Goal: Use online tool/utility: Utilize a website feature to perform a specific function

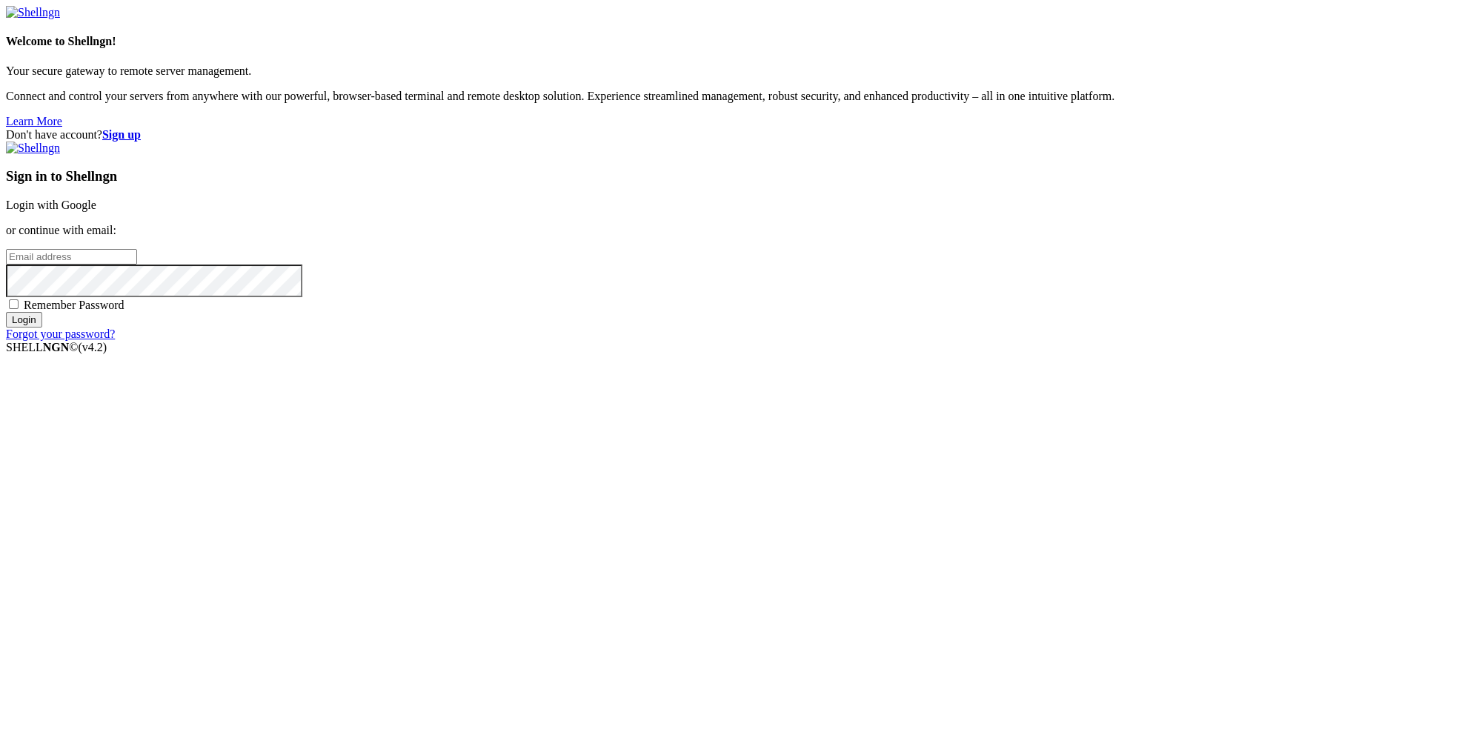
click at [137, 265] on input "email" at bounding box center [71, 257] width 131 height 16
paste input "[EMAIL_ADDRESS][DOMAIN_NAME]"
type input "[EMAIL_ADDRESS][DOMAIN_NAME]"
click at [42, 328] on input "Login" at bounding box center [24, 320] width 36 height 16
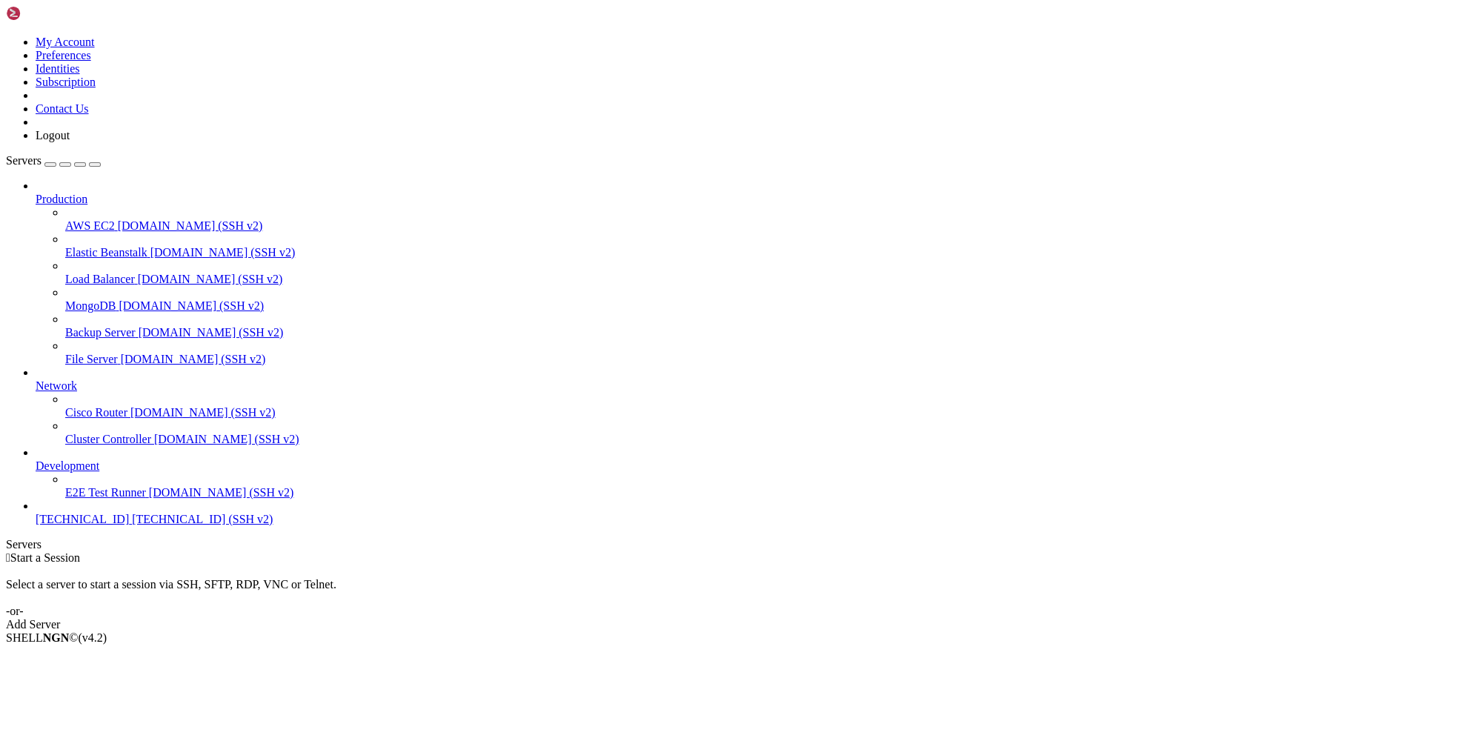
click at [132, 525] on span "[TECHNICAL_ID] (SSH v2)" at bounding box center [202, 519] width 141 height 13
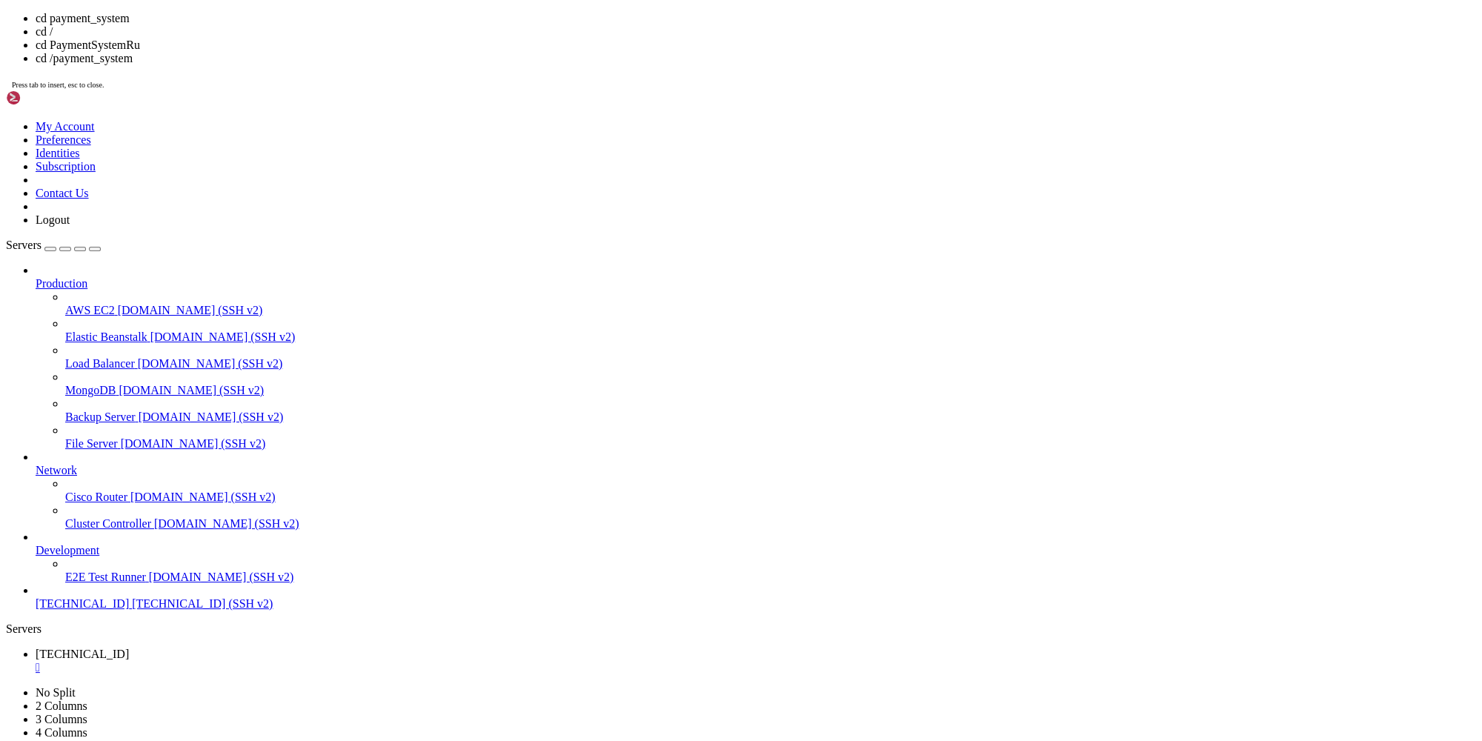
copy x-row "templates"
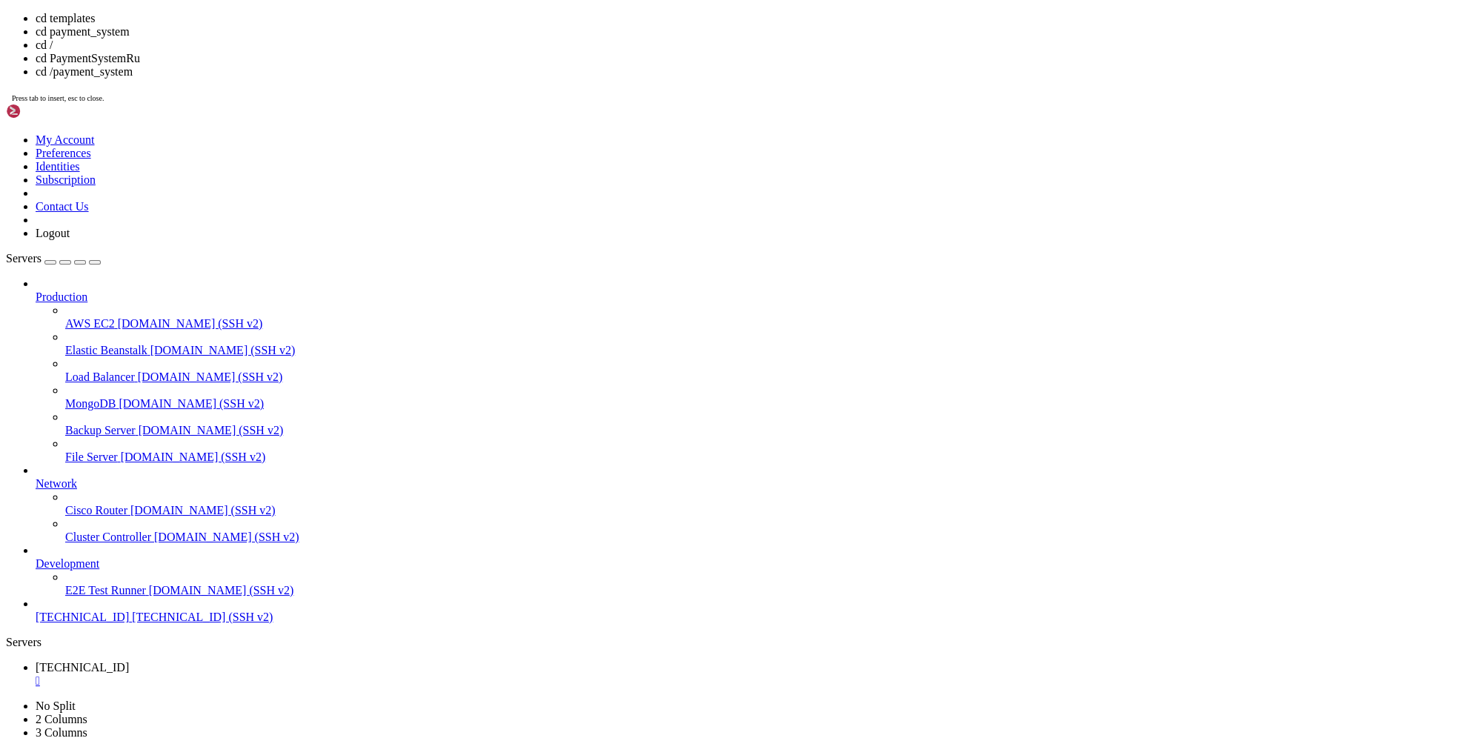
copy span "frontend"
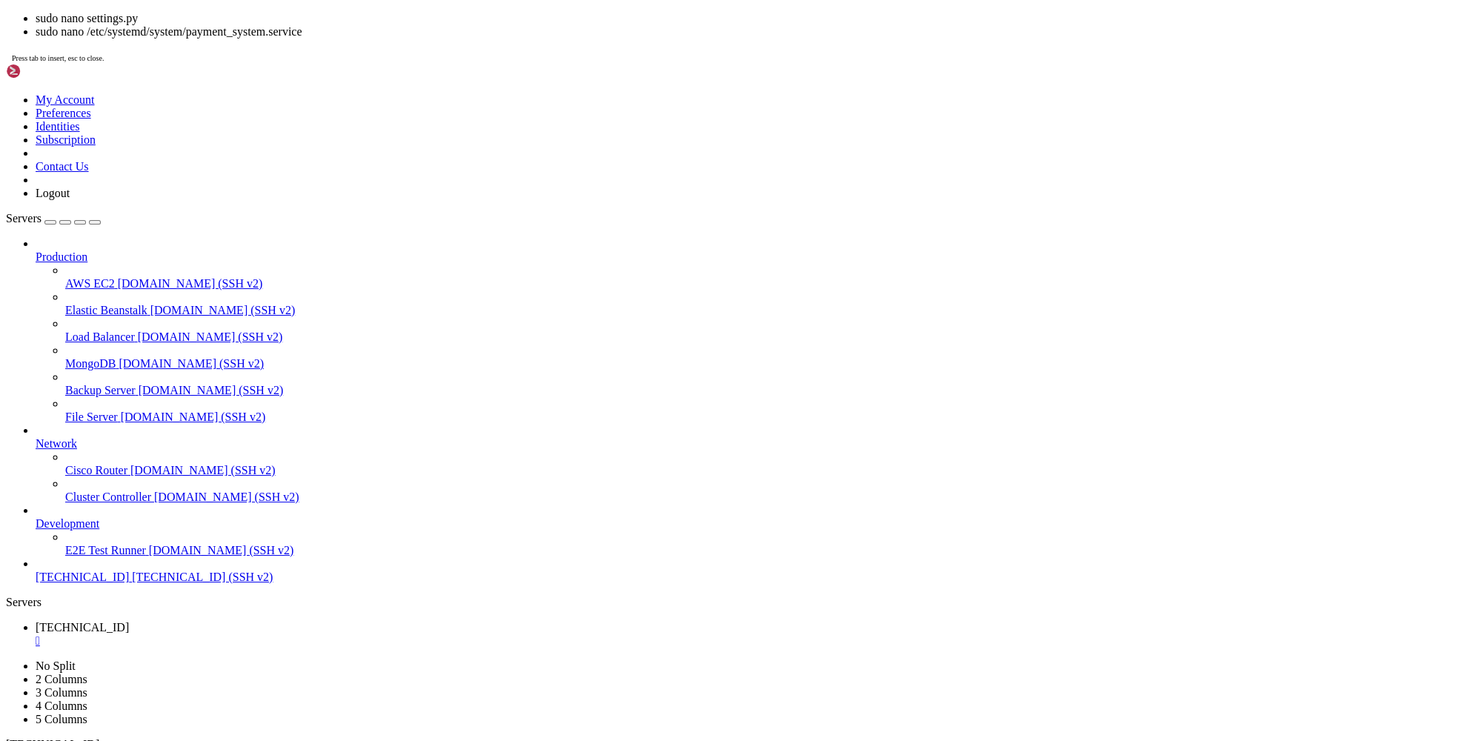
drag, startPoint x: 393, startPoint y: 1181, endPoint x: 453, endPoint y: 1180, distance: 60.0
